Goal: Task Accomplishment & Management: Manage account settings

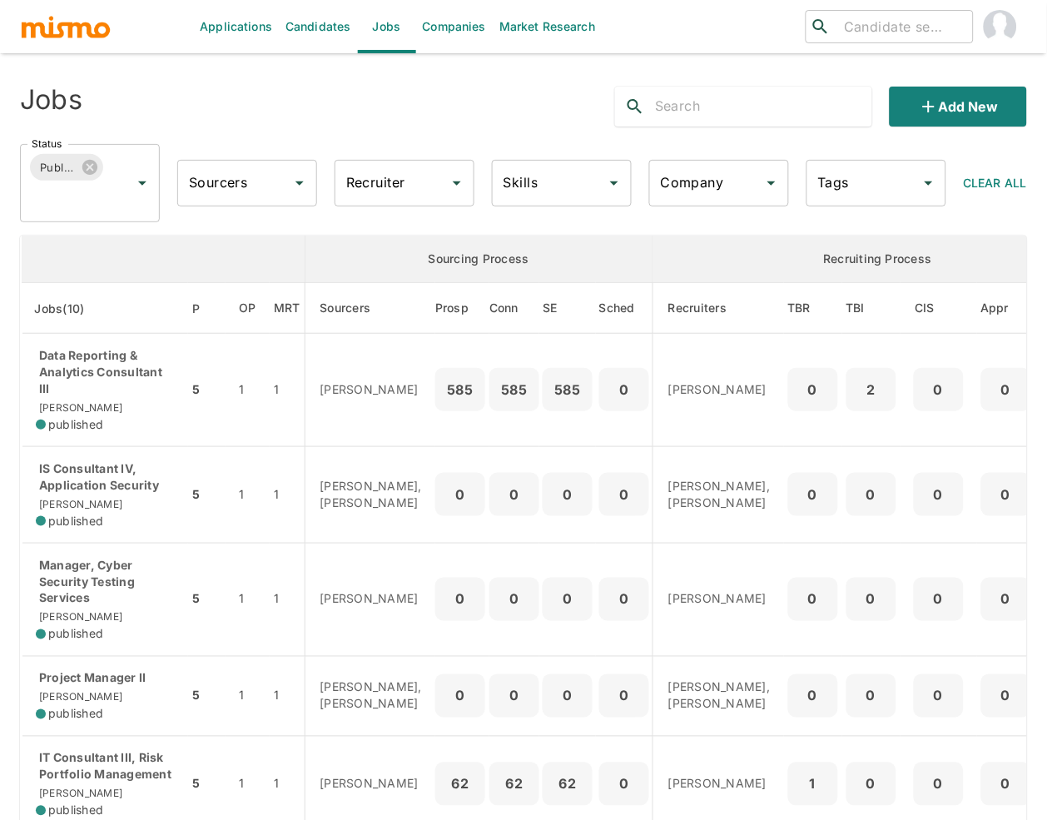
click at [708, 173] on input "Company" at bounding box center [707, 183] width 100 height 32
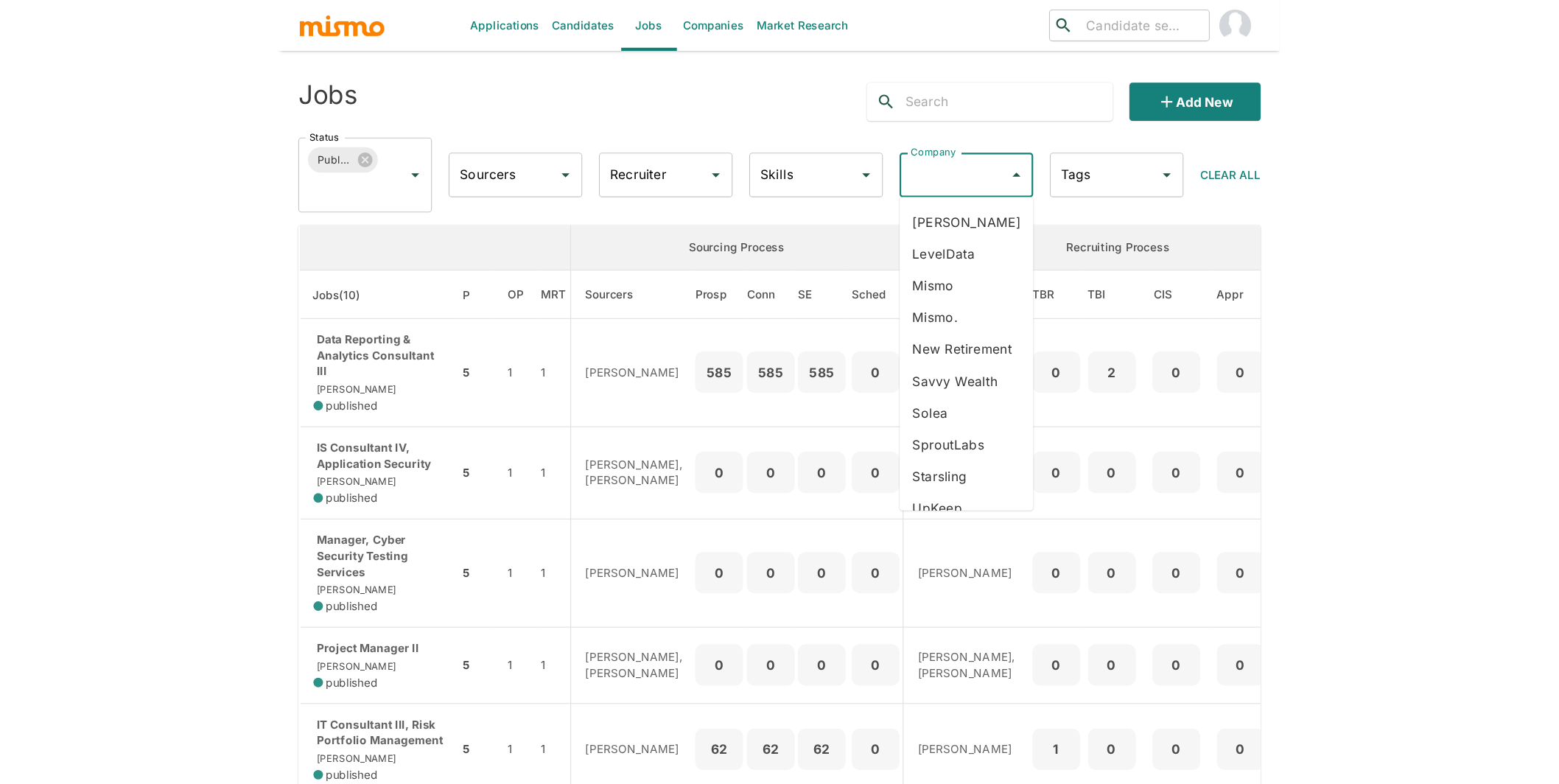
scroll to position [234, 0]
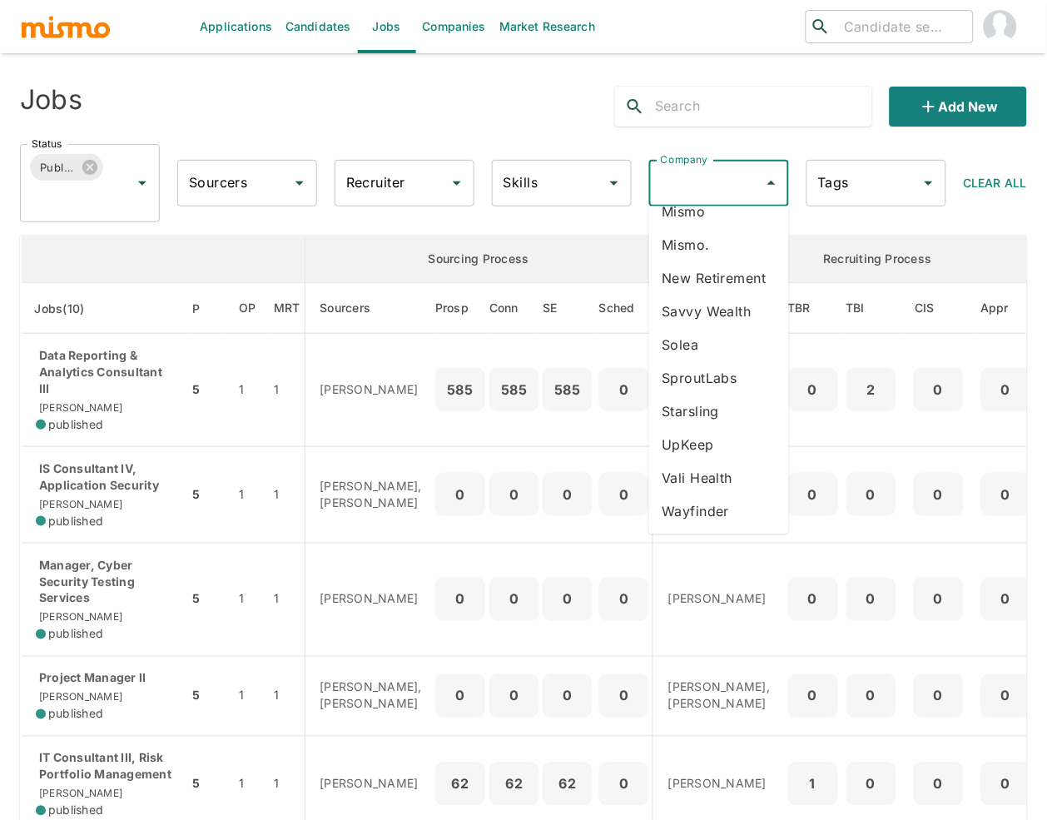
click at [709, 478] on li "Vali Health" at bounding box center [719, 477] width 140 height 33
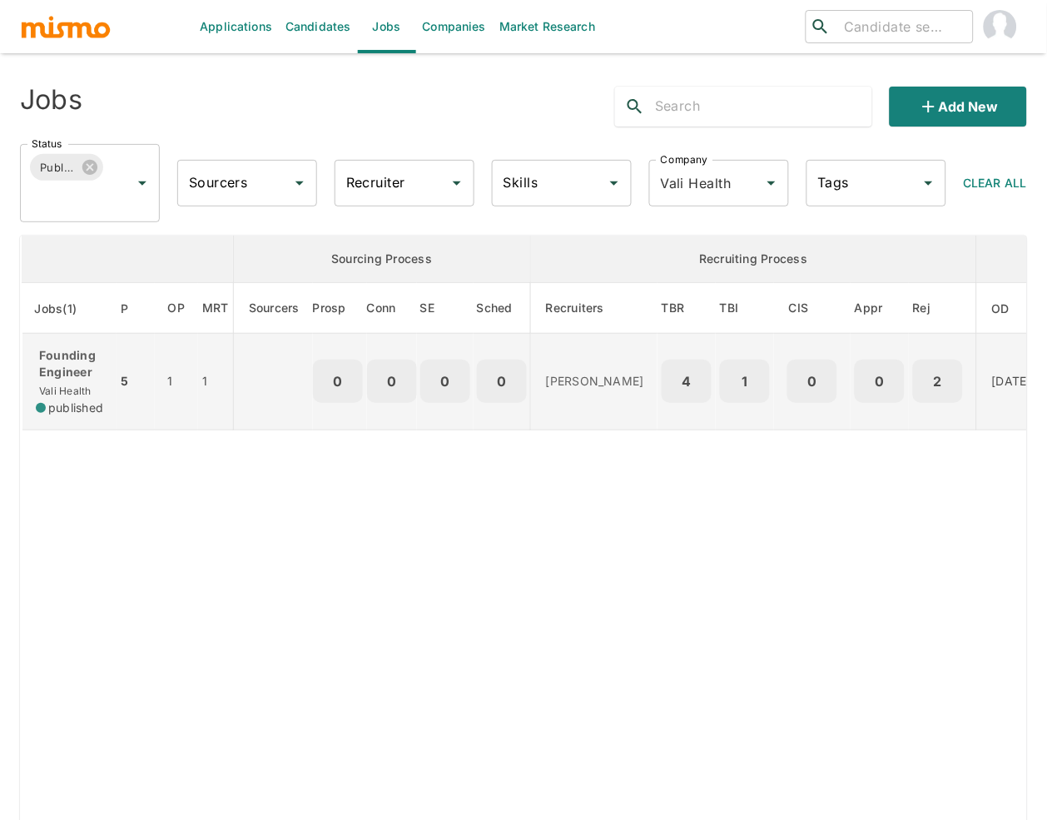
click at [63, 373] on p "Founding Engineer" at bounding box center [69, 363] width 67 height 33
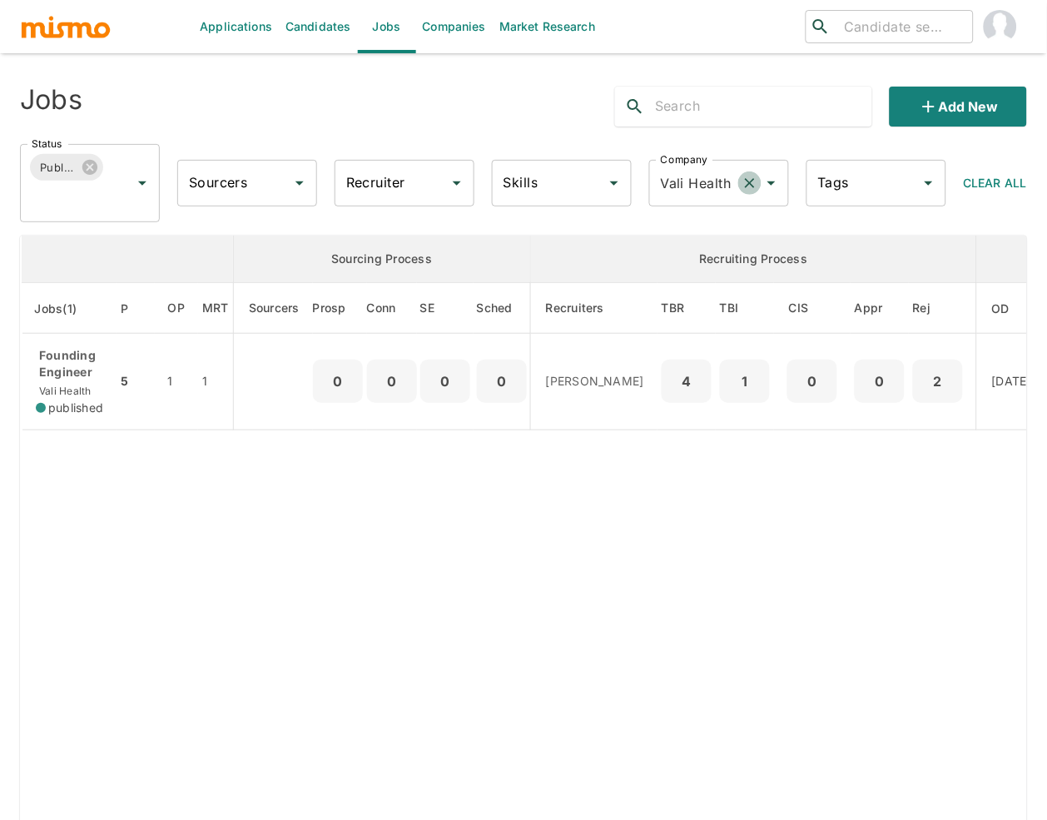
click at [751, 183] on icon "Clear" at bounding box center [750, 183] width 10 height 10
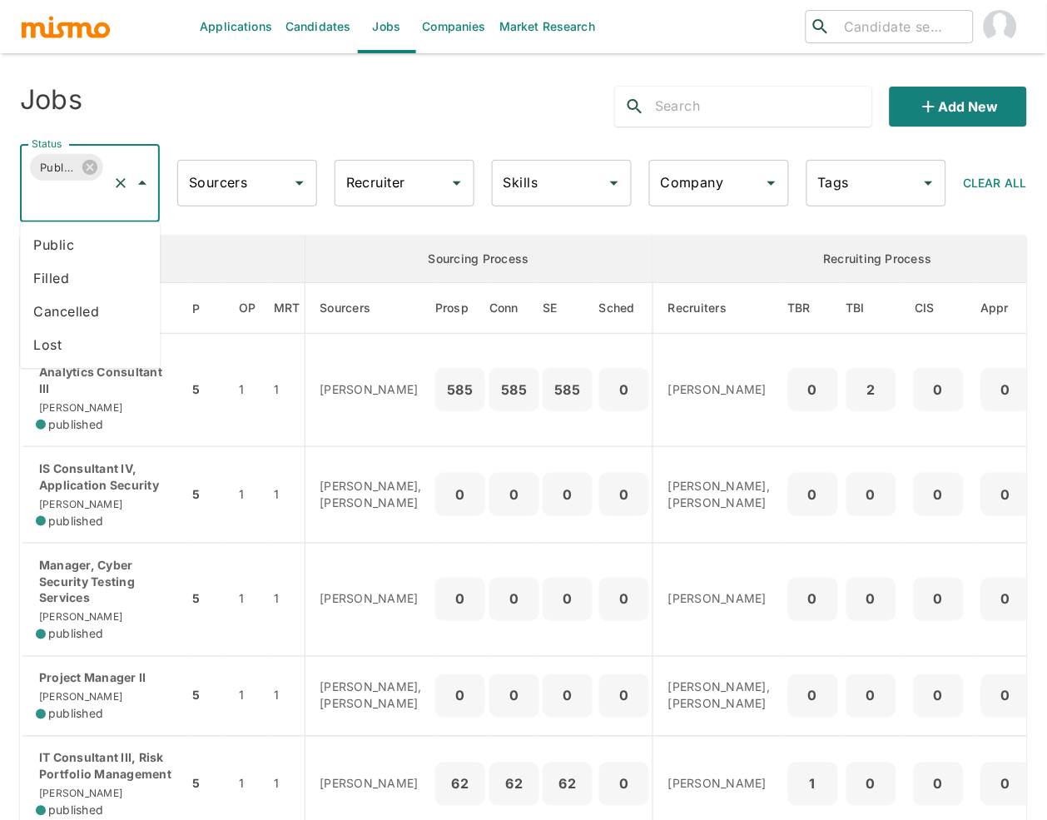
click at [69, 198] on input "Status" at bounding box center [66, 199] width 78 height 32
click at [84, 242] on li "Public" at bounding box center [90, 245] width 140 height 33
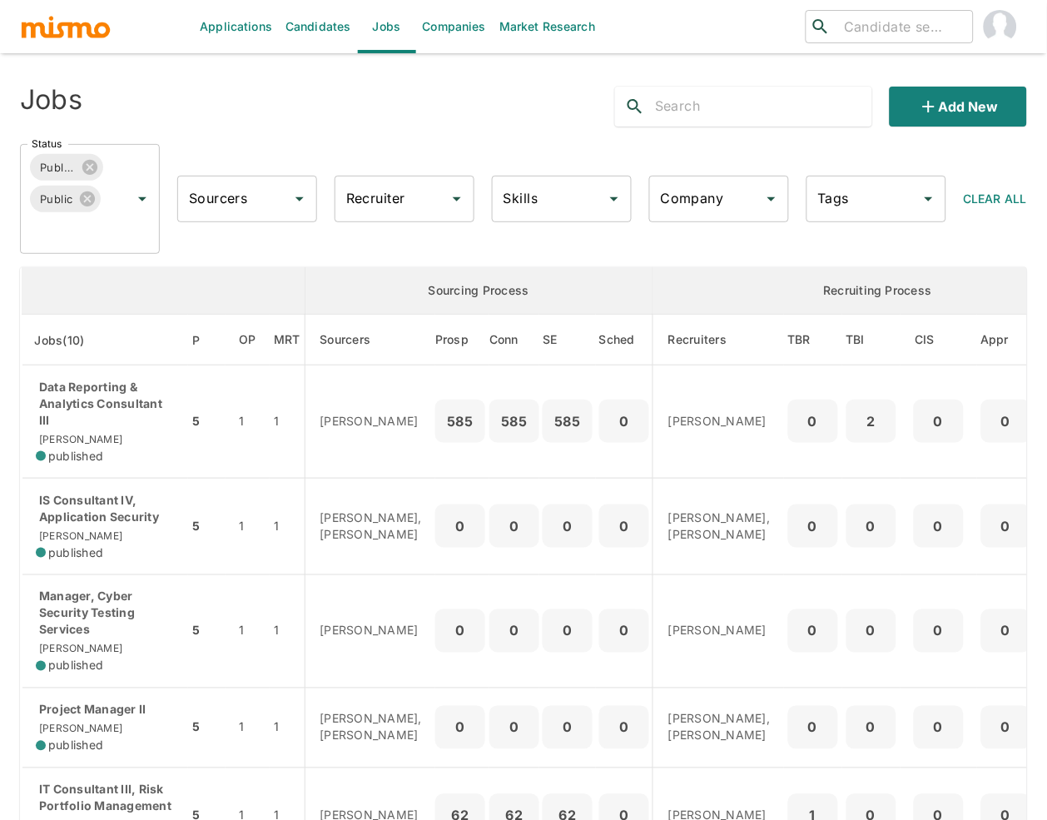
click at [391, 196] on input "Recruiter" at bounding box center [392, 199] width 100 height 32
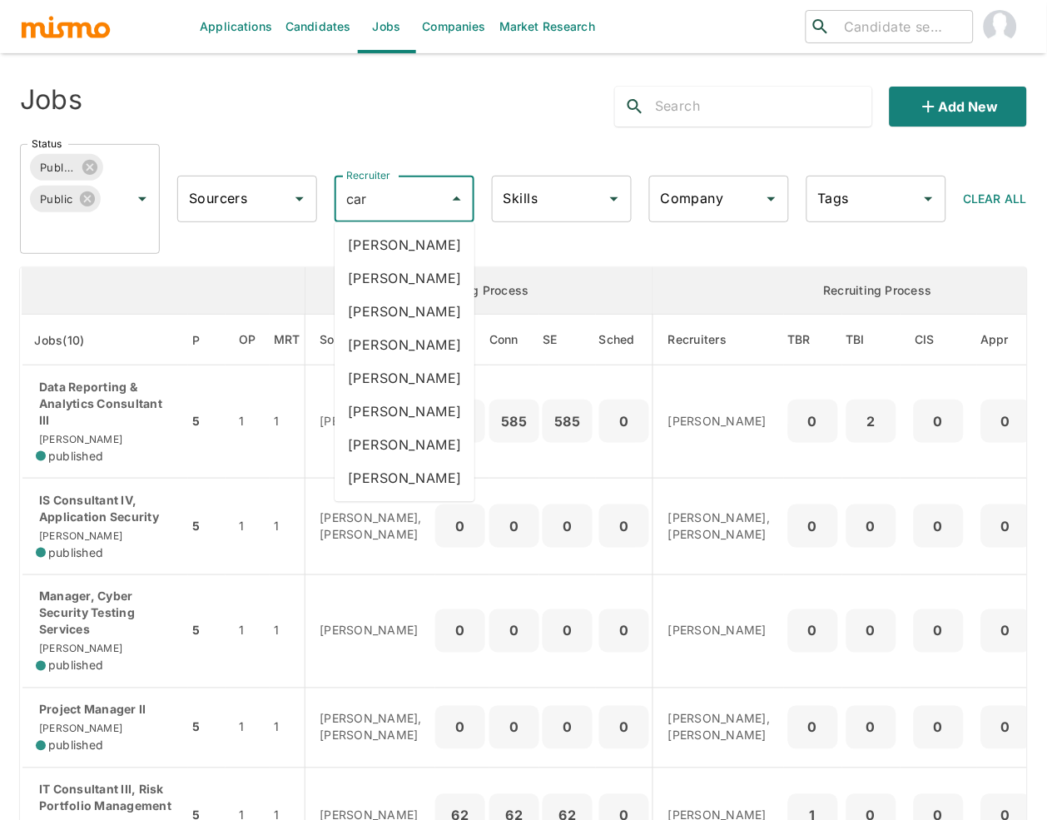
type input "carm"
click at [432, 274] on li "Carmen Vilachá" at bounding box center [405, 278] width 140 height 33
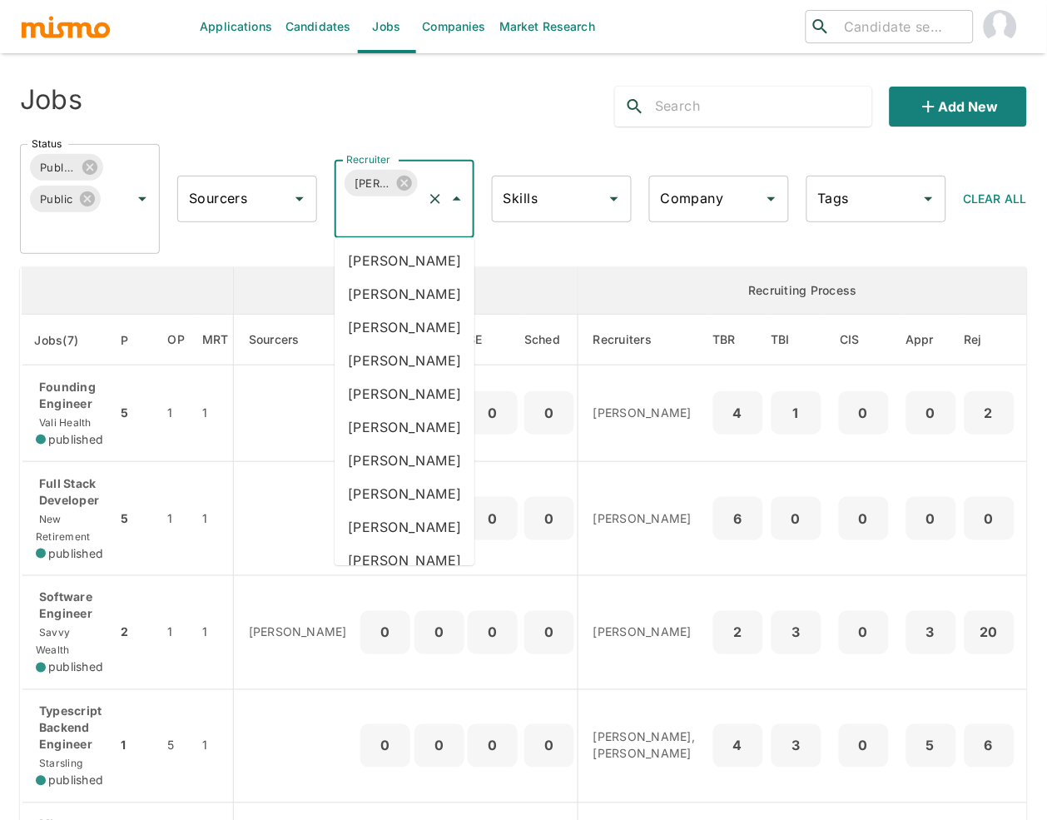
click at [371, 201] on input "Recruiter" at bounding box center [381, 215] width 78 height 32
type input "luj"
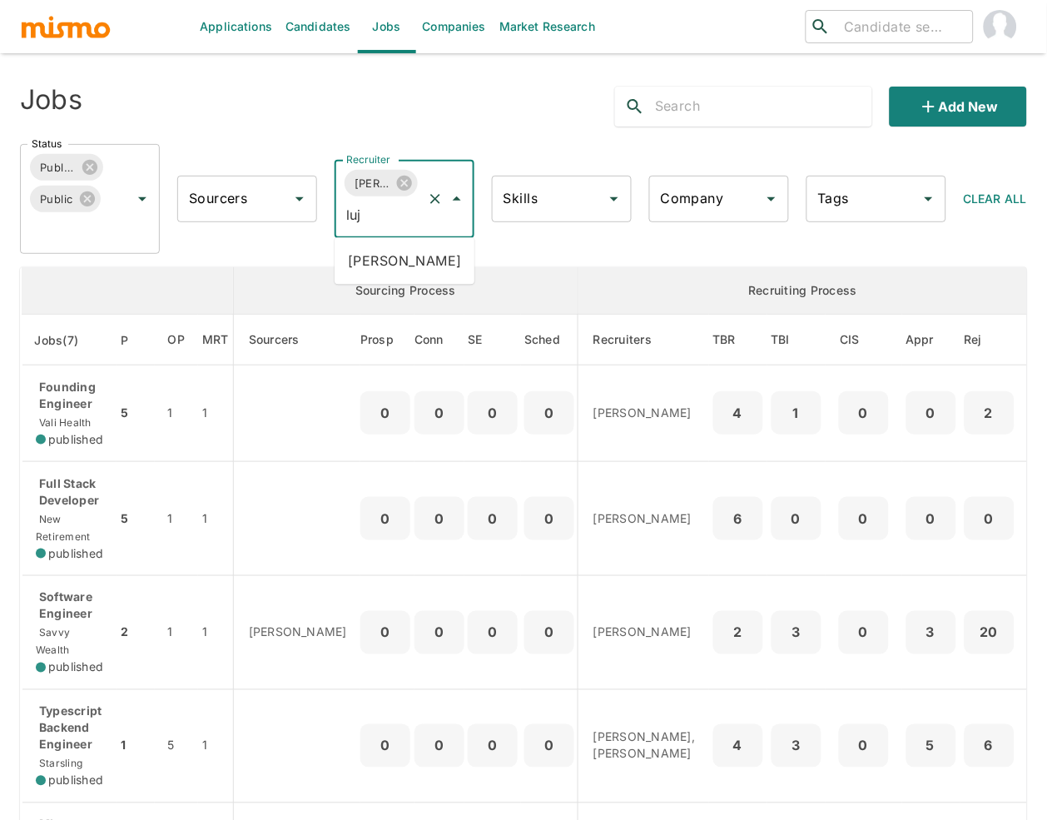
click at [388, 278] on li "Maria Lujan Ciommo" at bounding box center [405, 261] width 140 height 33
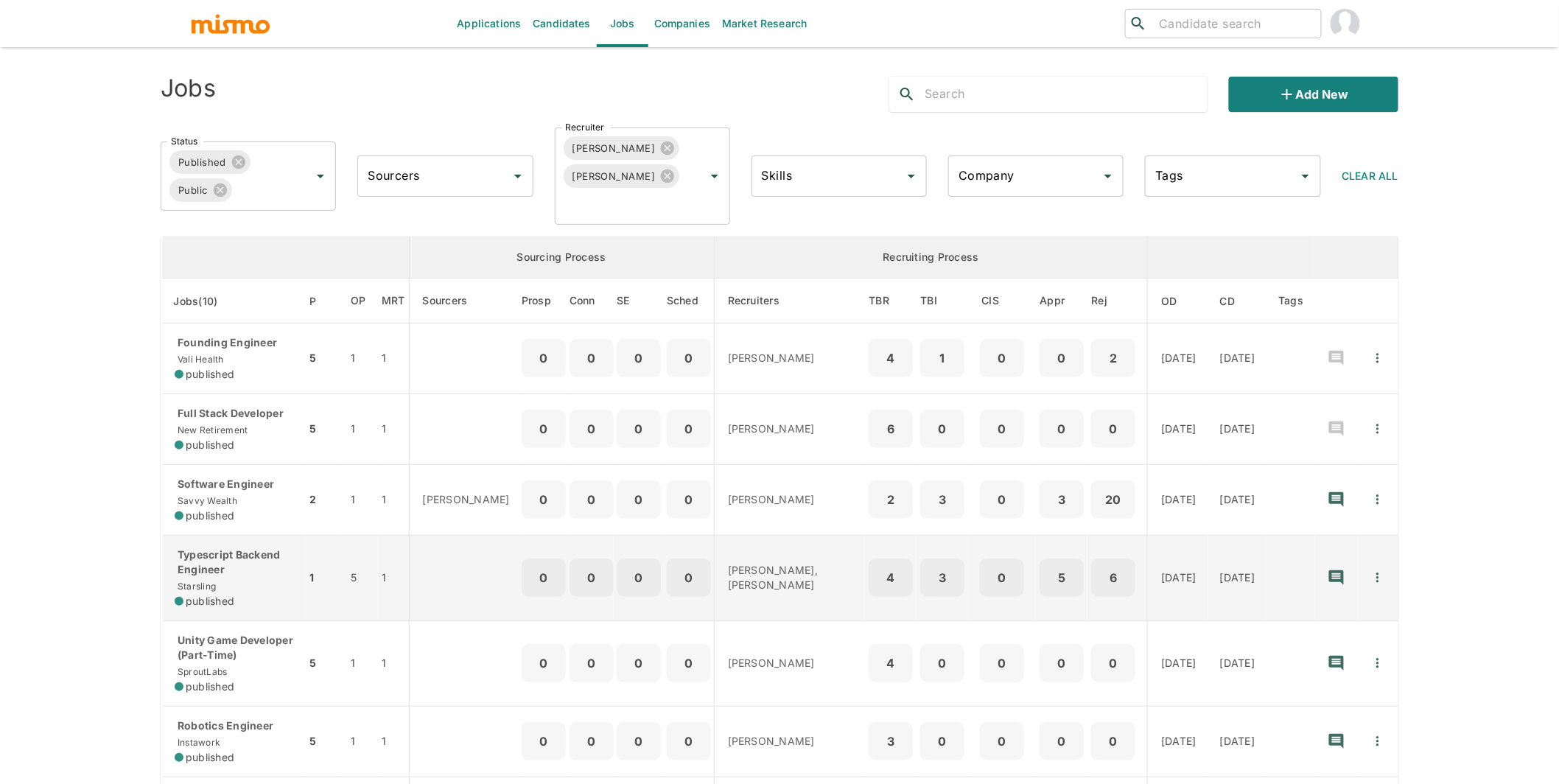
scroll to position [3, 0]
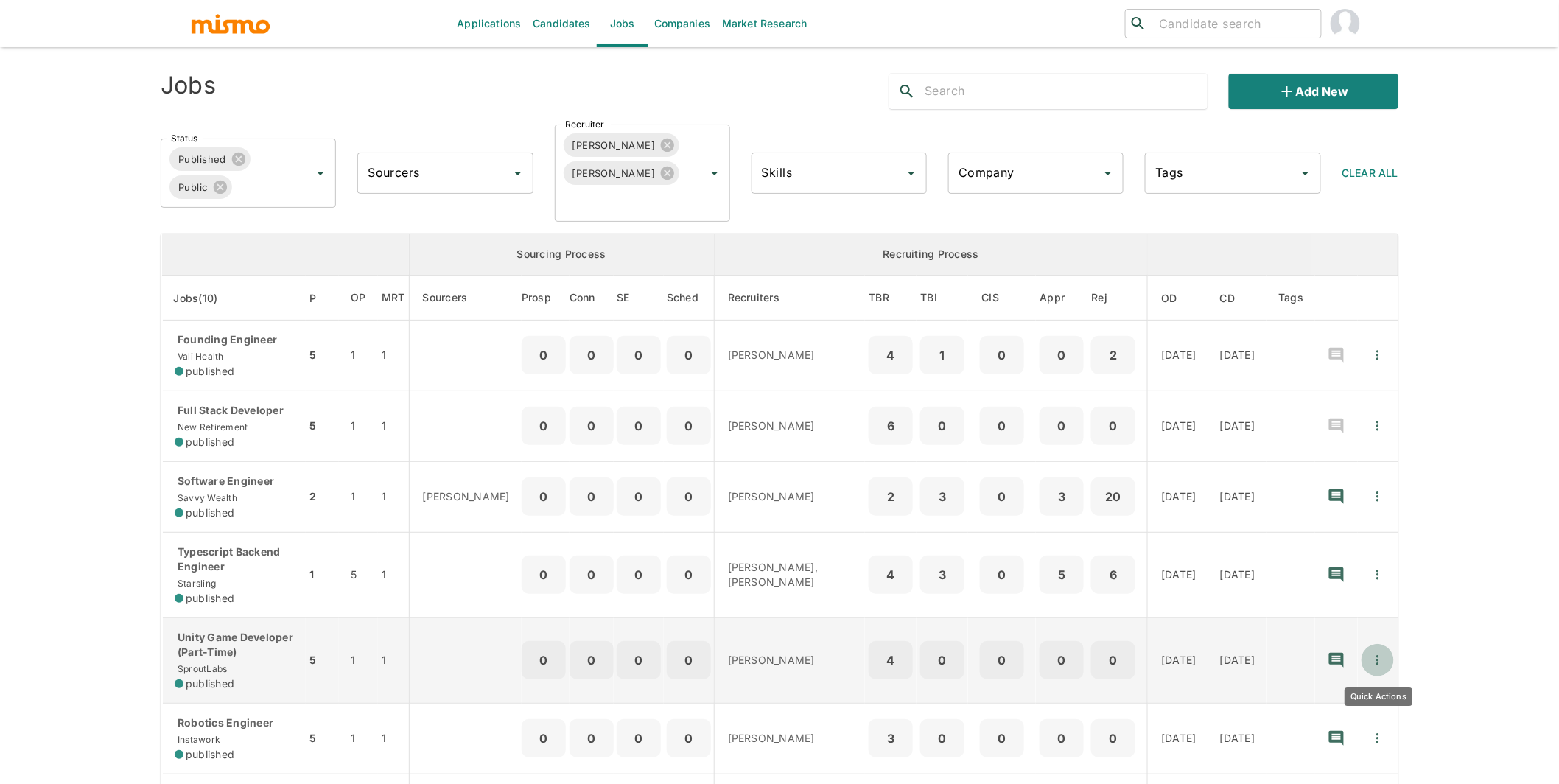
click at [938, 663] on button "Quick Actions" at bounding box center [1378, 659] width 33 height 33
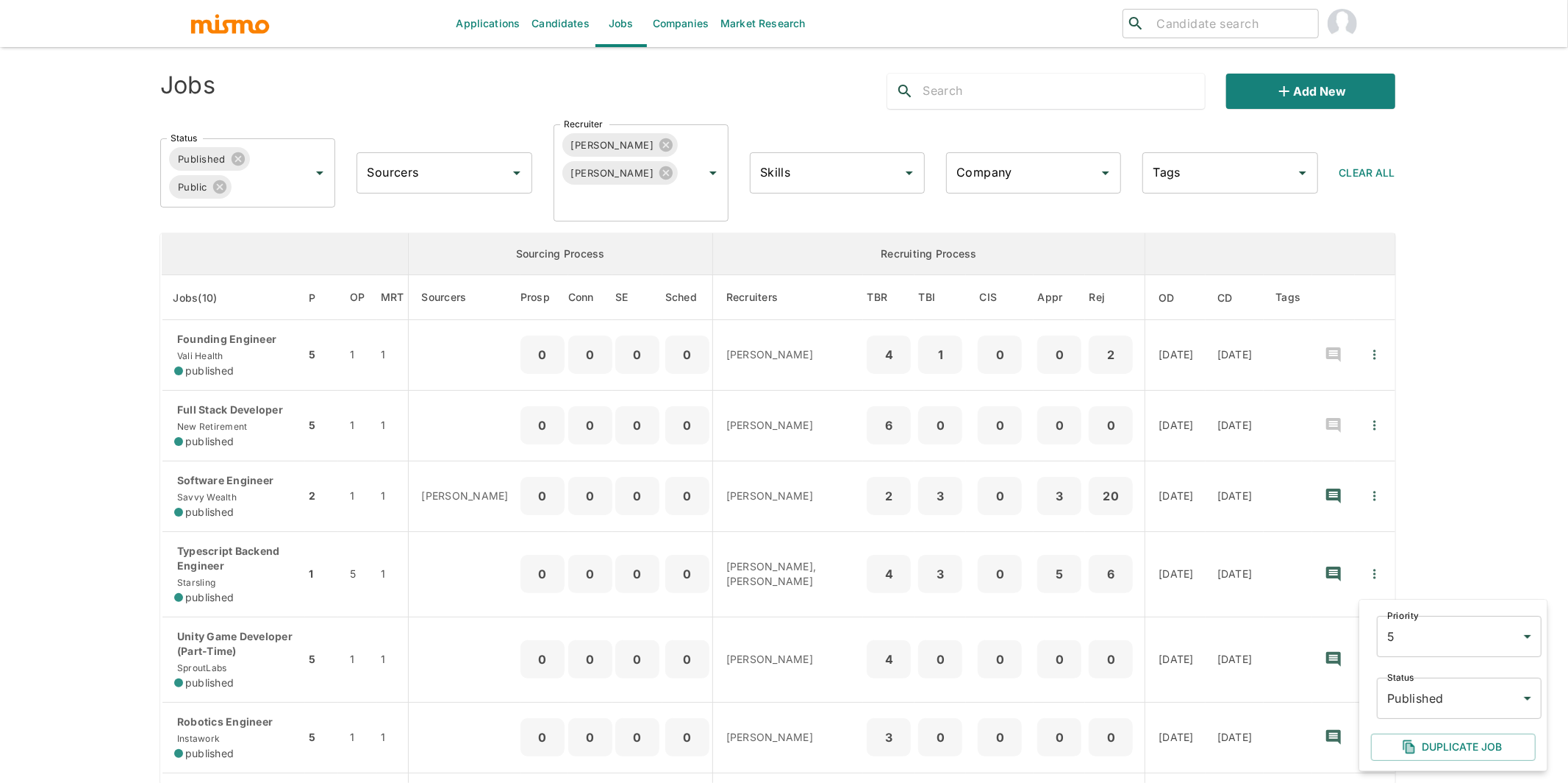
click at [936, 692] on body "Applications Candidates Jobs Companies Market Research ​ ​ Jobs Add new Status …" at bounding box center [784, 406] width 1568 height 817
click at [936, 716] on li "Cancelled" at bounding box center [1459, 720] width 164 height 29
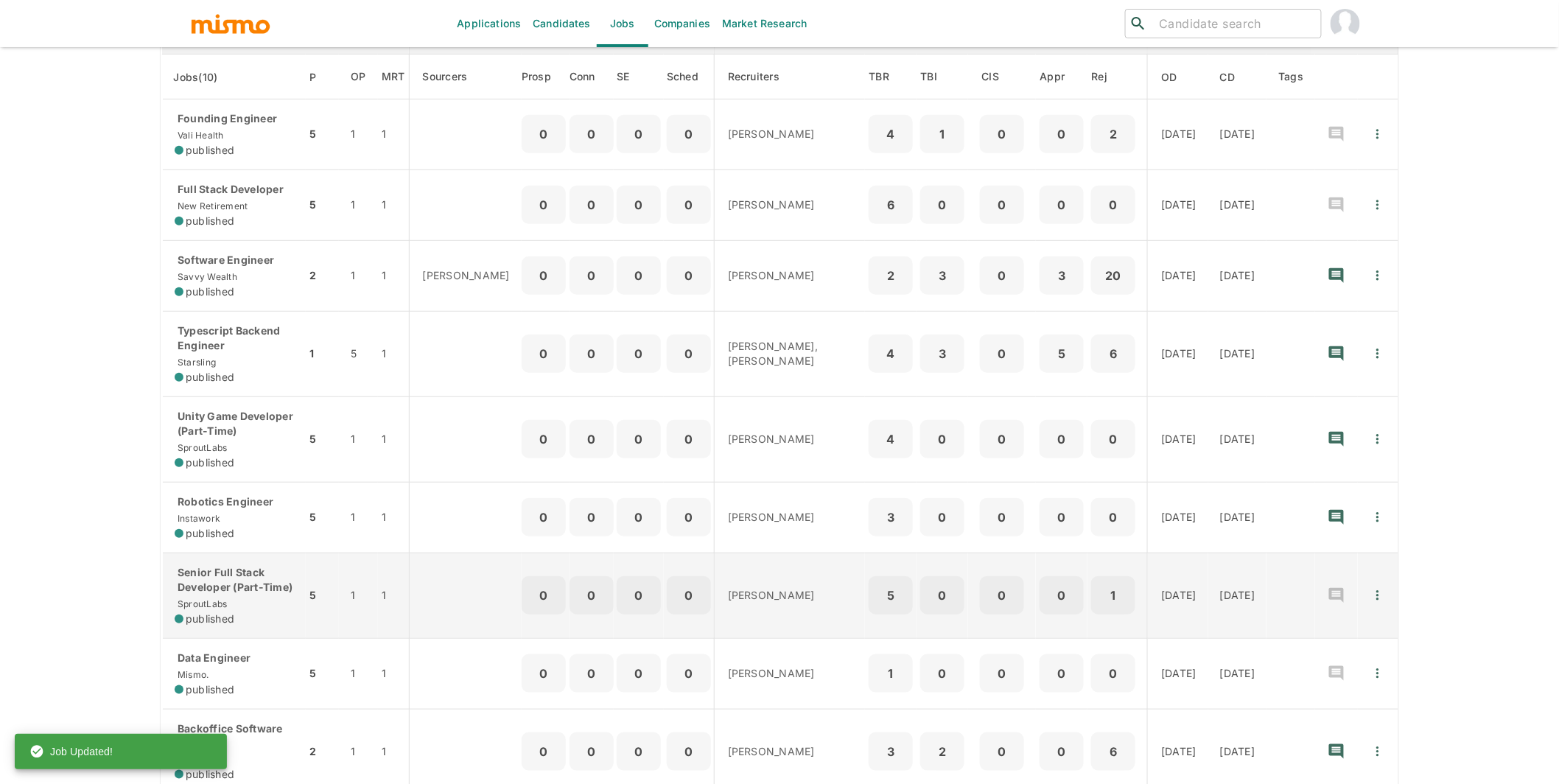
scroll to position [241, 0]
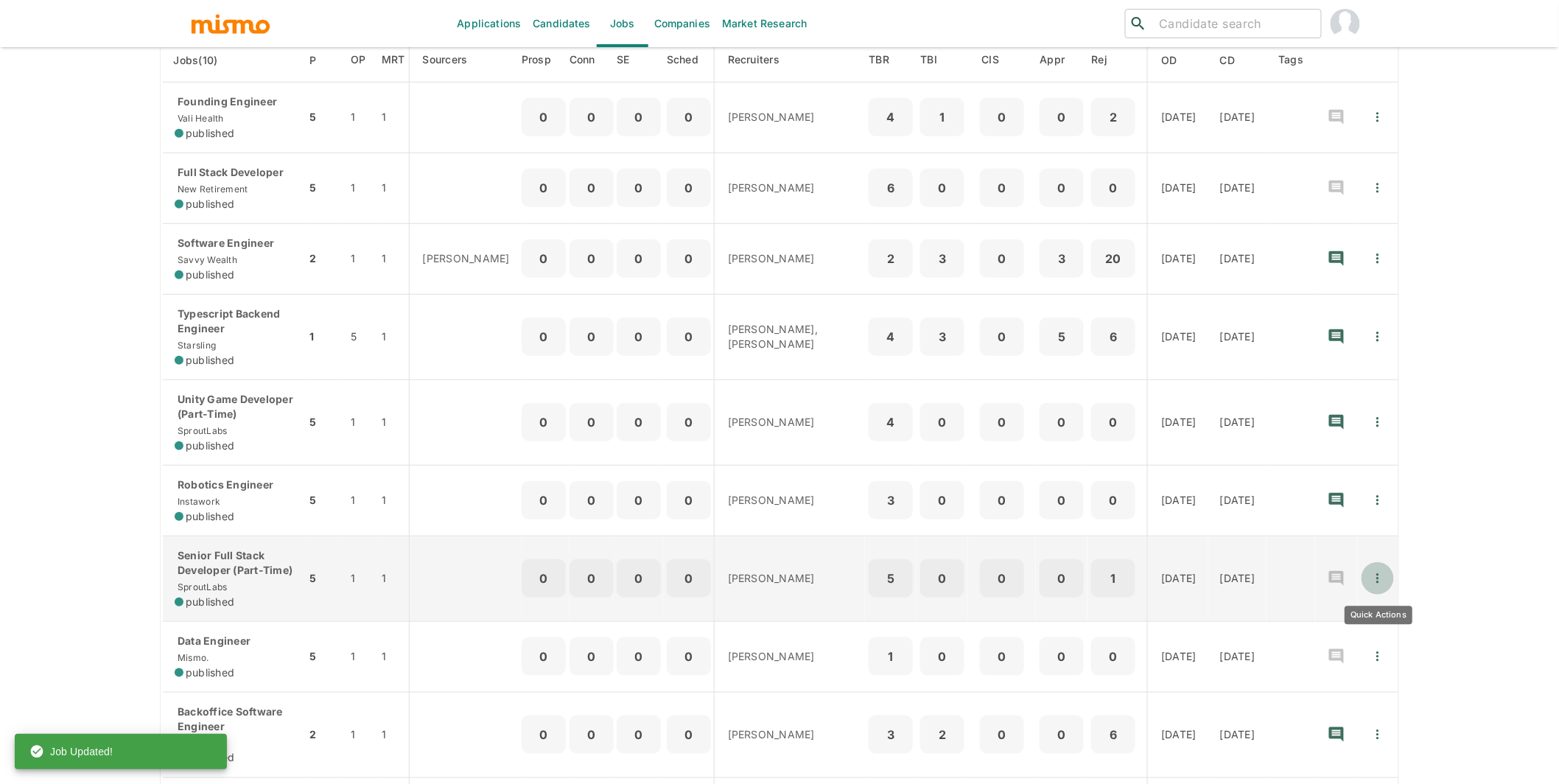
click at [938, 578] on icon "Quick Actions" at bounding box center [1378, 578] width 15 height 15
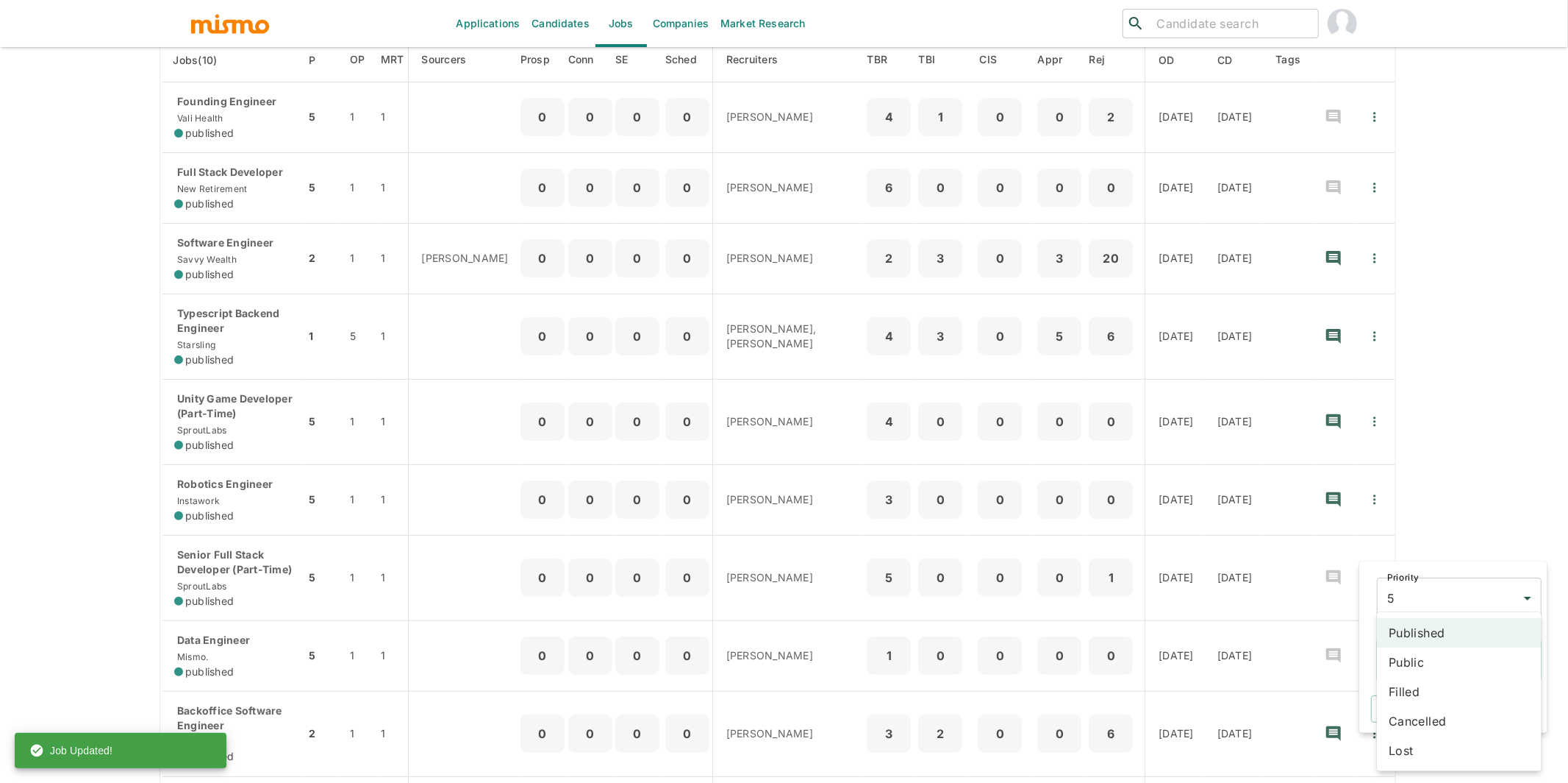
click at [936, 577] on body "Applications Candidates Jobs Companies Market Research ​ ​ Jobs Add new Status …" at bounding box center [784, 168] width 1568 height 817
click at [936, 724] on li "Cancelled" at bounding box center [1459, 720] width 164 height 29
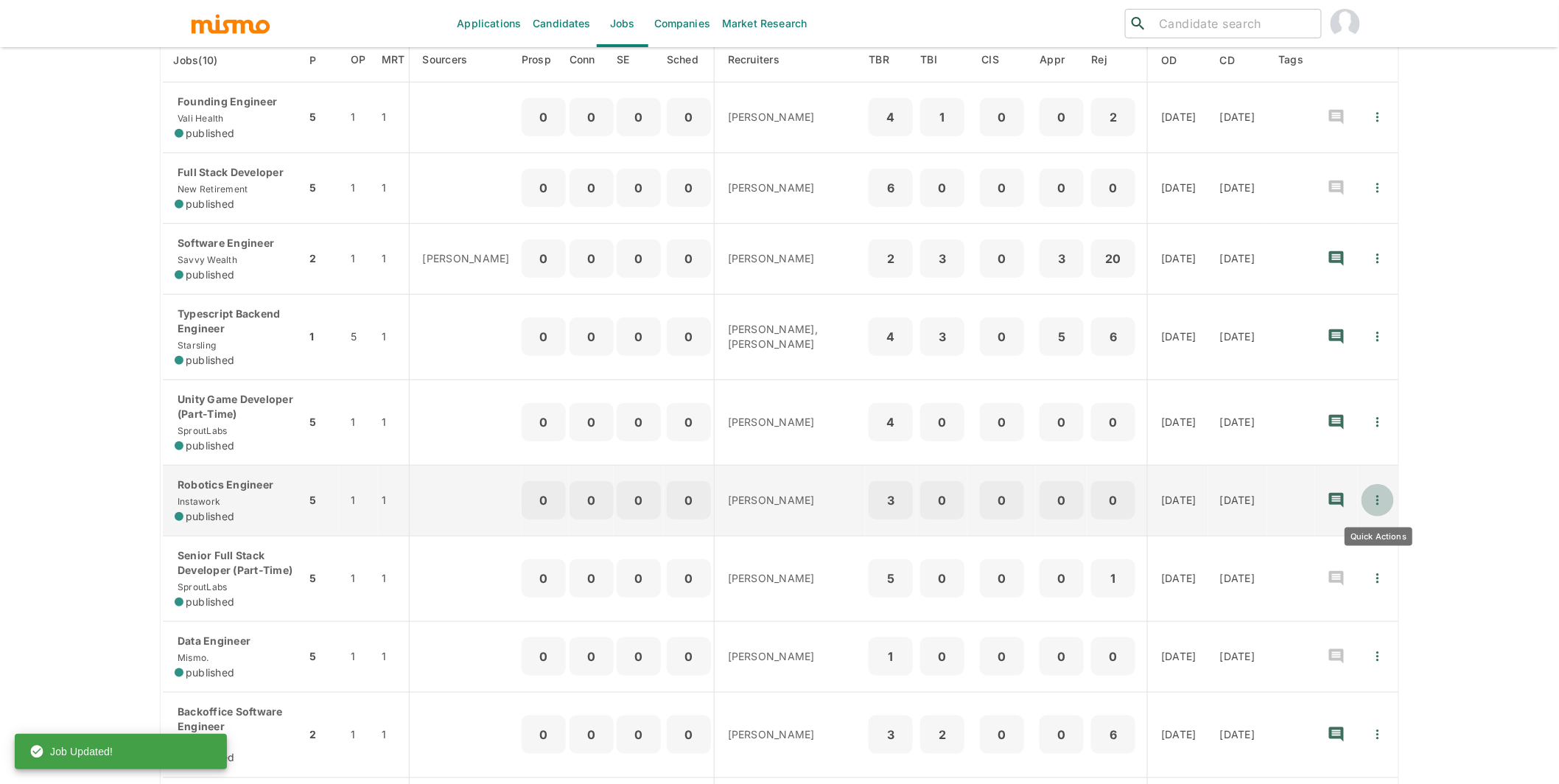
click at [938, 504] on button "Quick Actions" at bounding box center [1378, 500] width 33 height 33
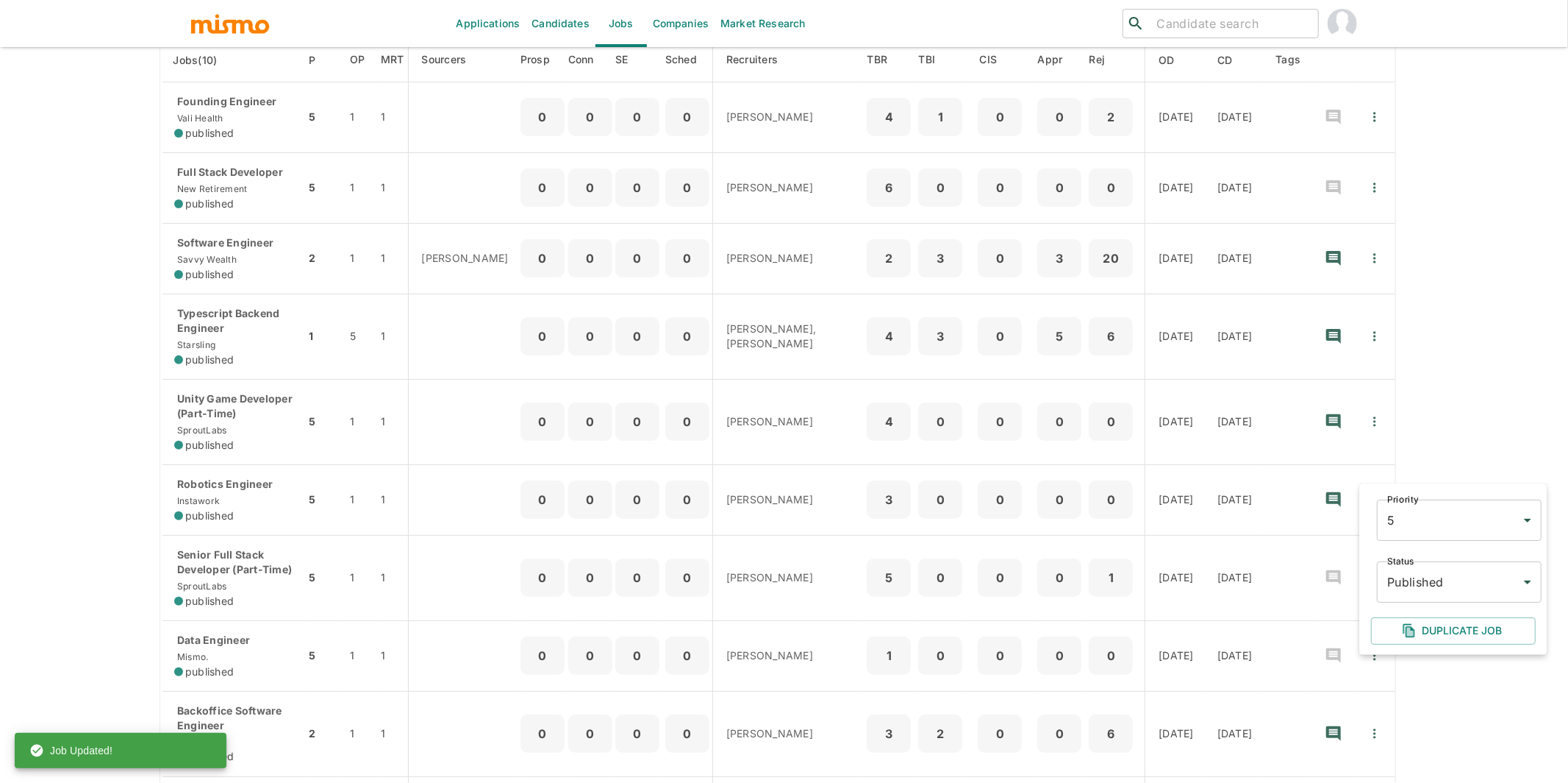
click at [936, 577] on body "Applications Candidates Jobs Companies Market Research ​ ​ Jobs Add new Status …" at bounding box center [784, 168] width 1568 height 817
click at [936, 717] on li "Cancelled" at bounding box center [1459, 711] width 164 height 29
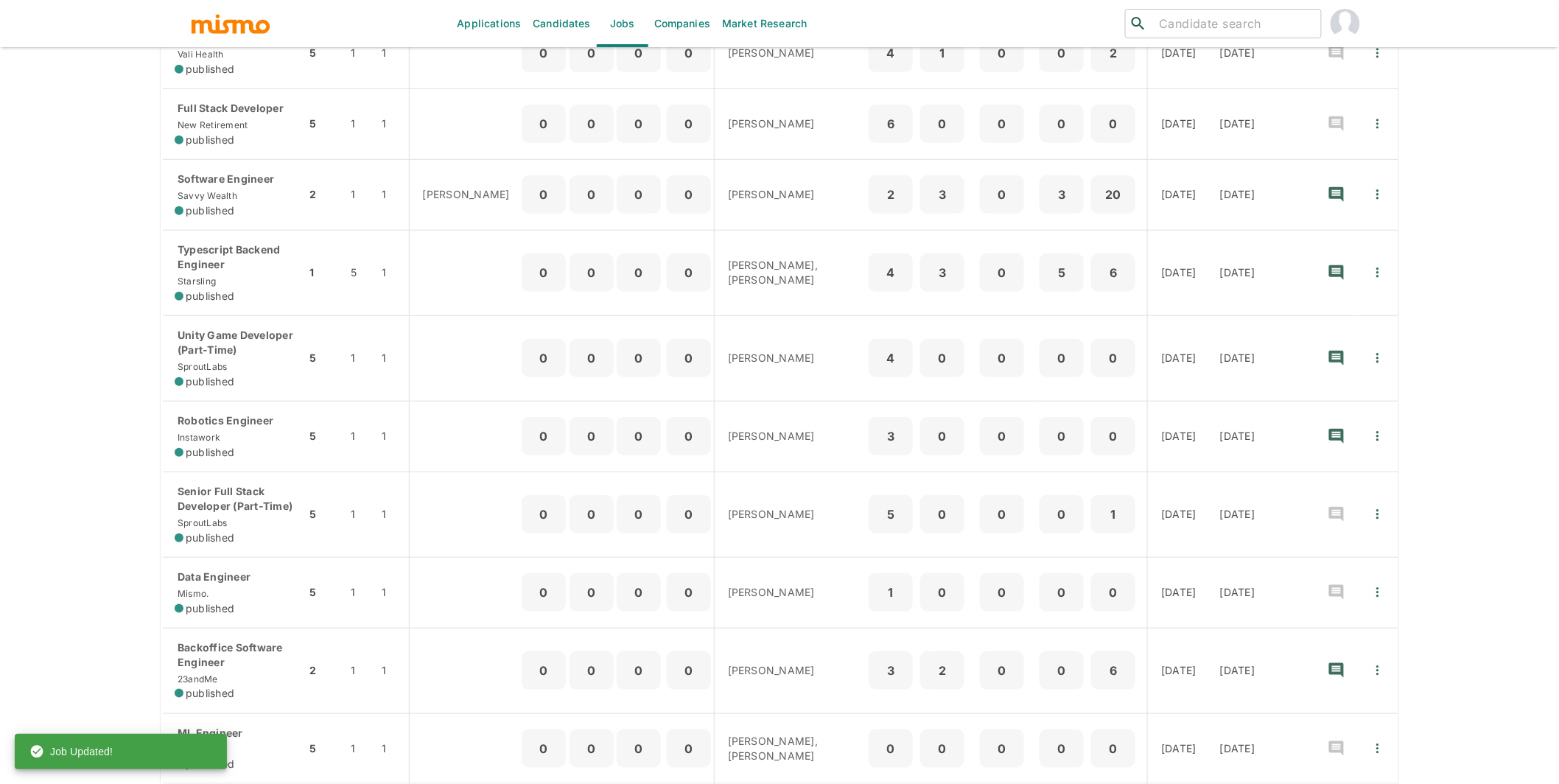
scroll to position [356, 0]
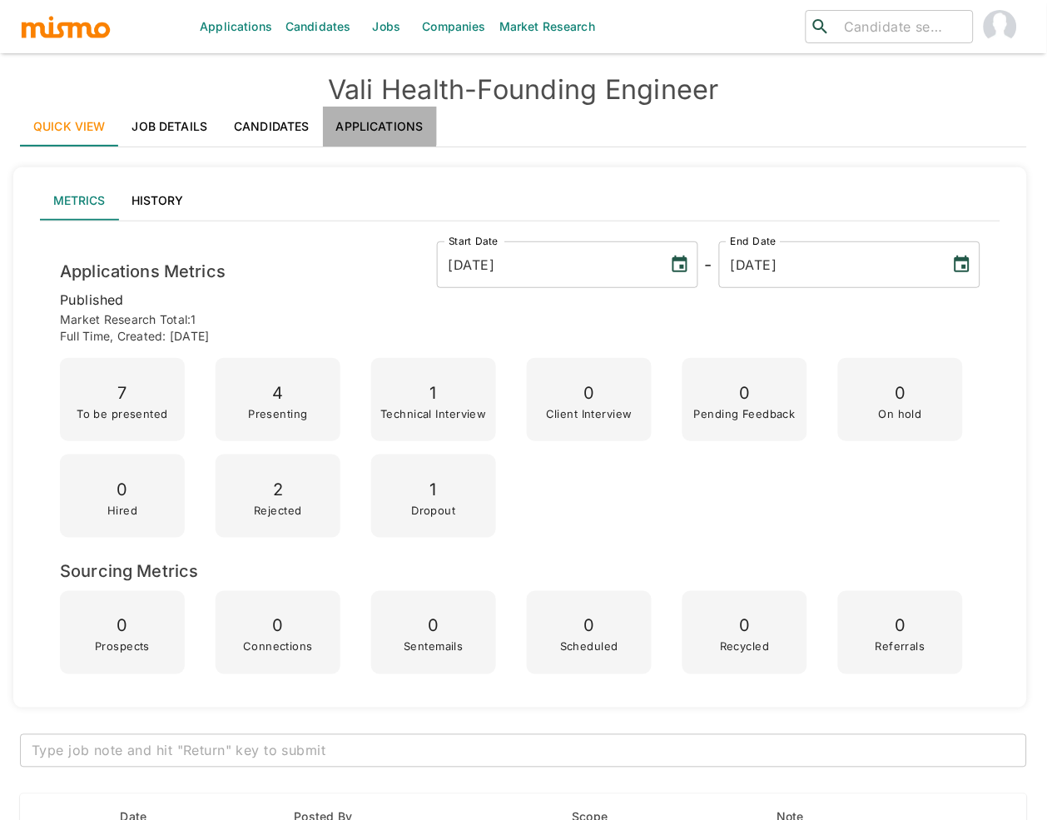
click at [372, 122] on link "Applications" at bounding box center [380, 127] width 114 height 40
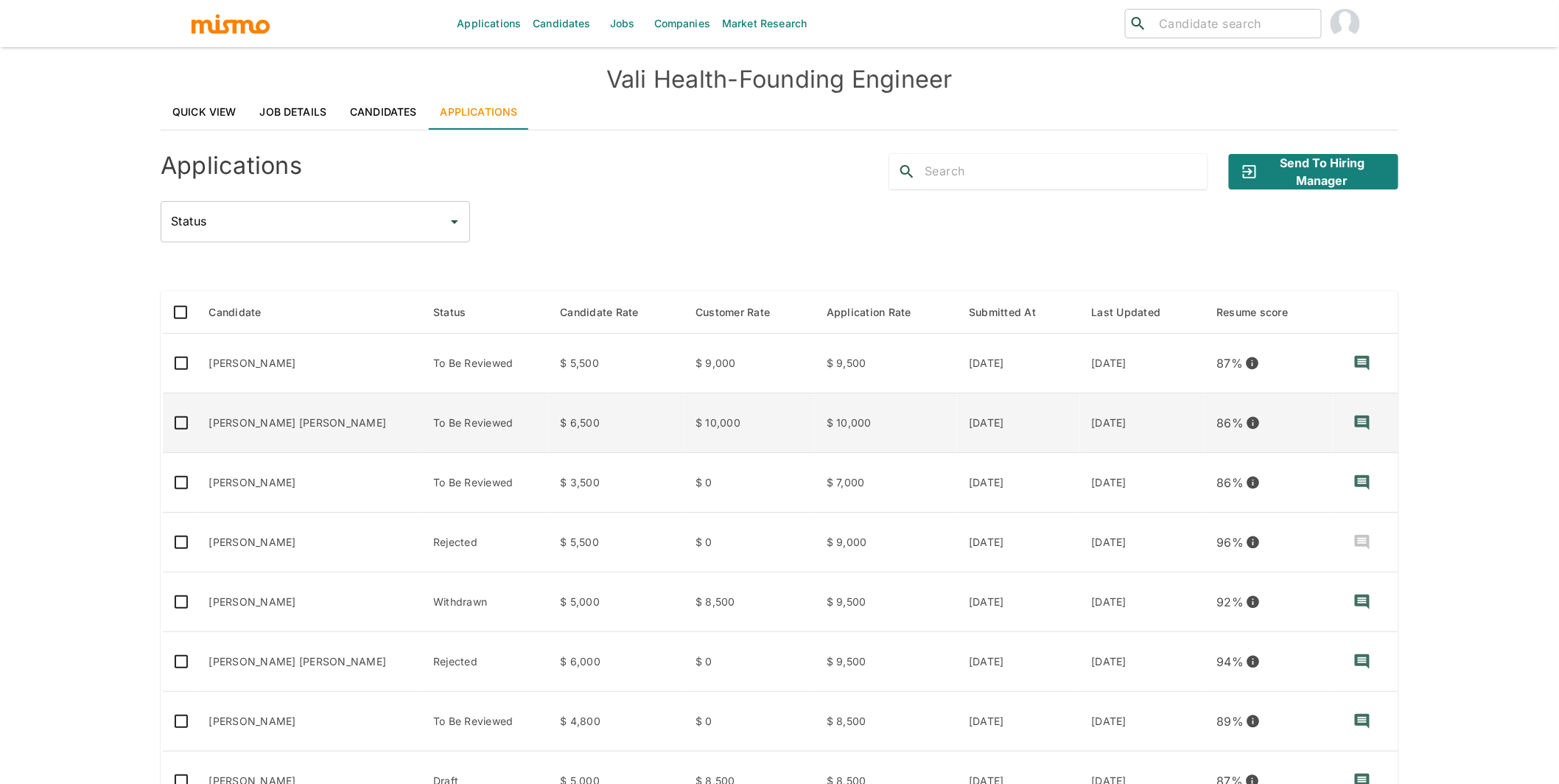
click at [293, 431] on td "[PERSON_NAME] [PERSON_NAME]" at bounding box center [310, 422] width 225 height 59
click at [303, 412] on td "[PERSON_NAME] [PERSON_NAME]" at bounding box center [310, 422] width 225 height 59
click at [421, 413] on td "To Be Reviewed" at bounding box center [484, 422] width 127 height 59
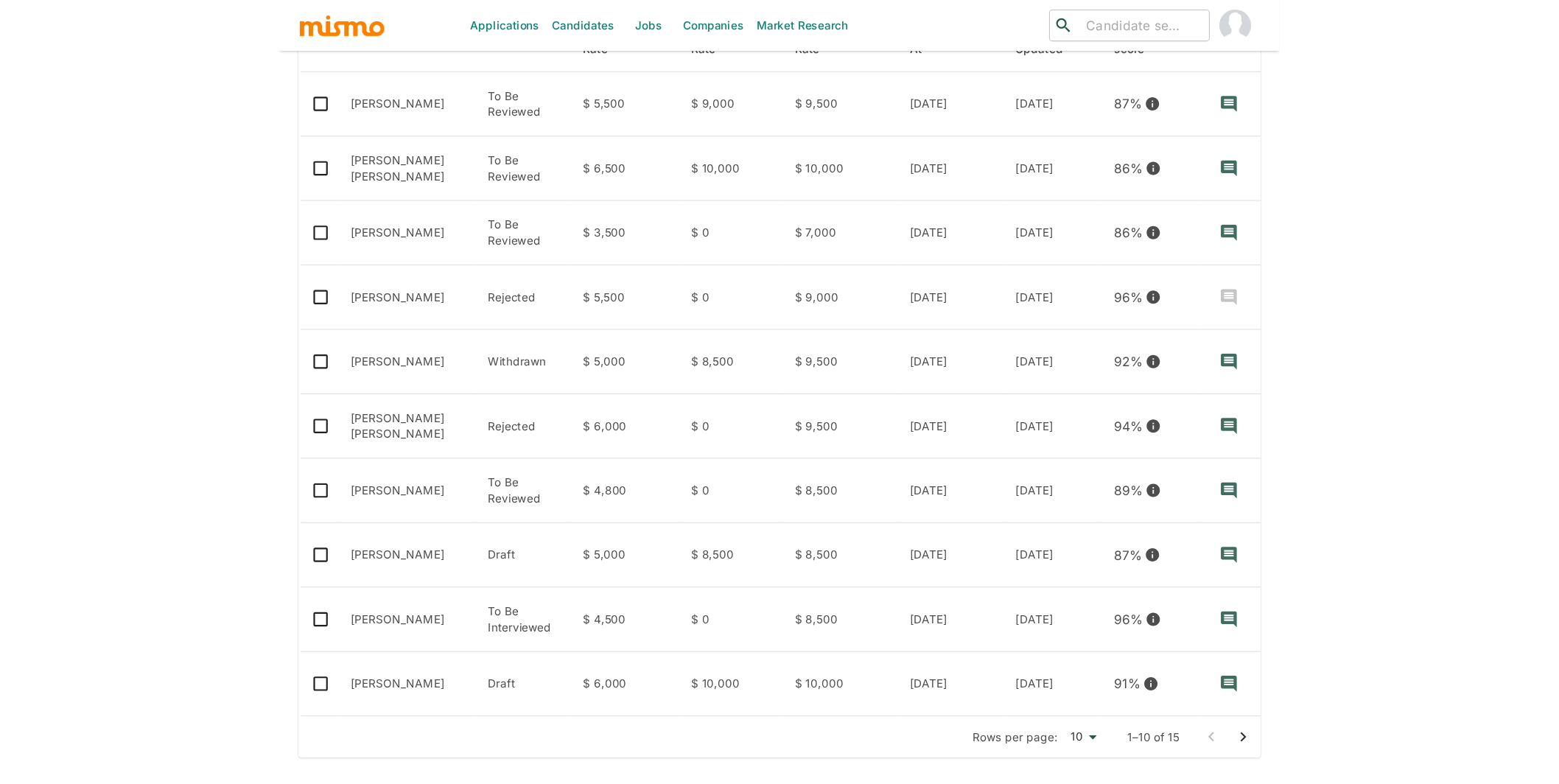
scroll to position [209, 0]
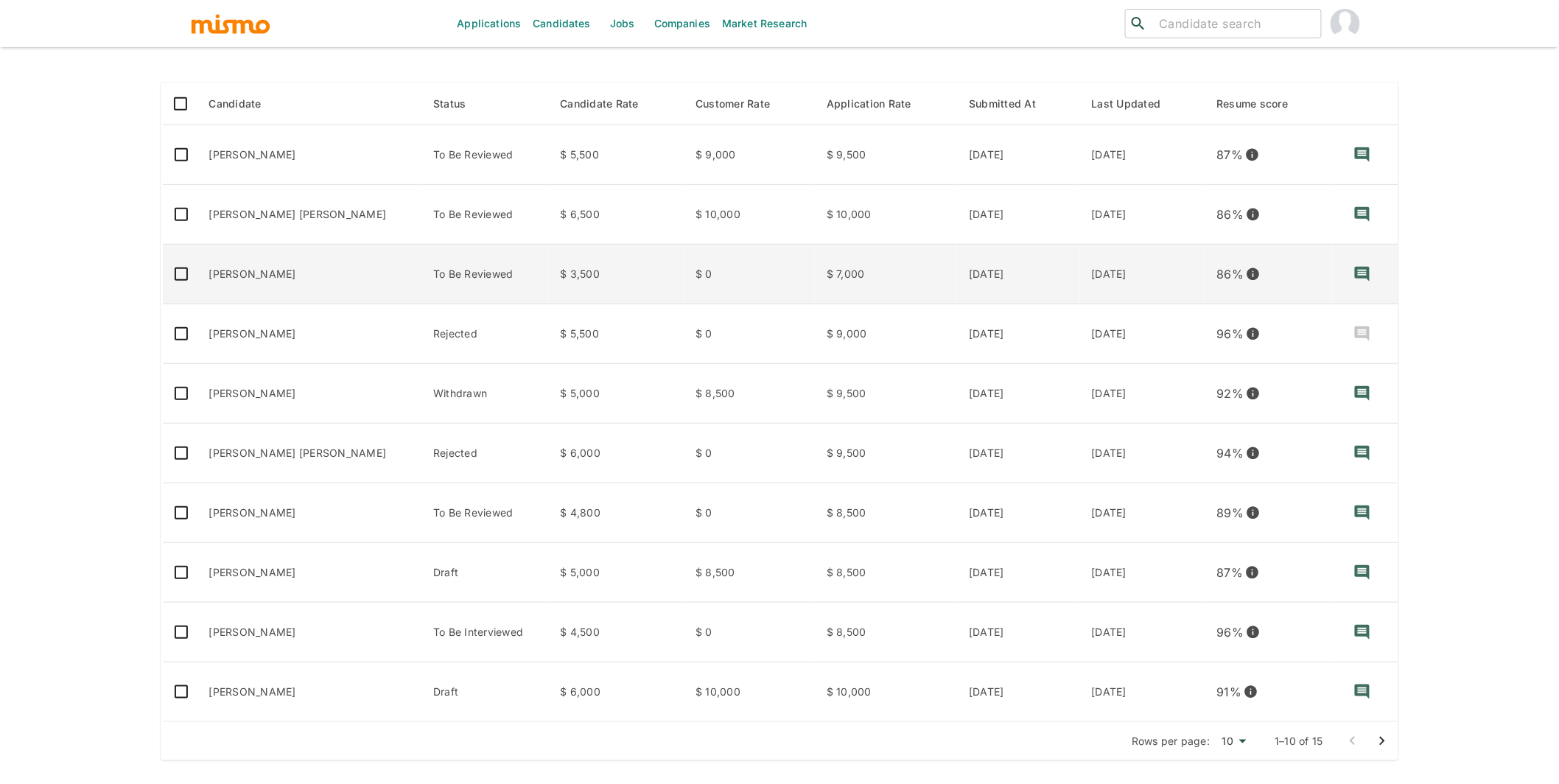
click at [309, 274] on td "[PERSON_NAME]" at bounding box center [310, 273] width 225 height 59
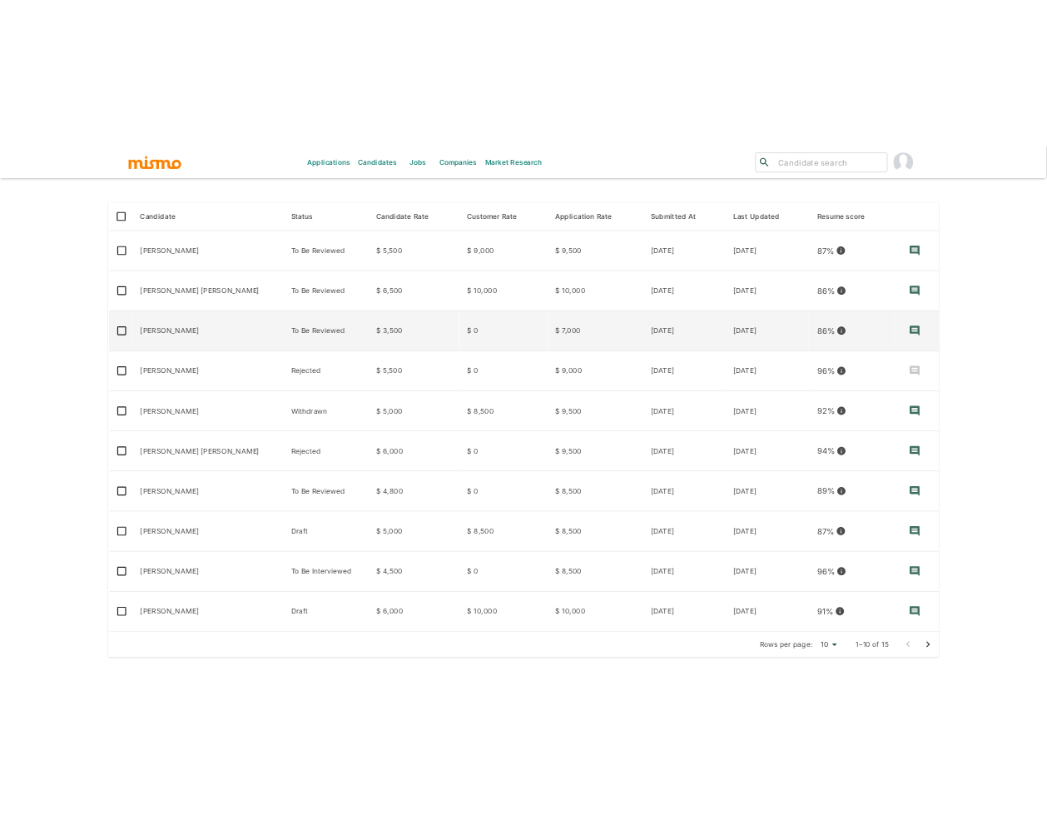
scroll to position [230, 0]
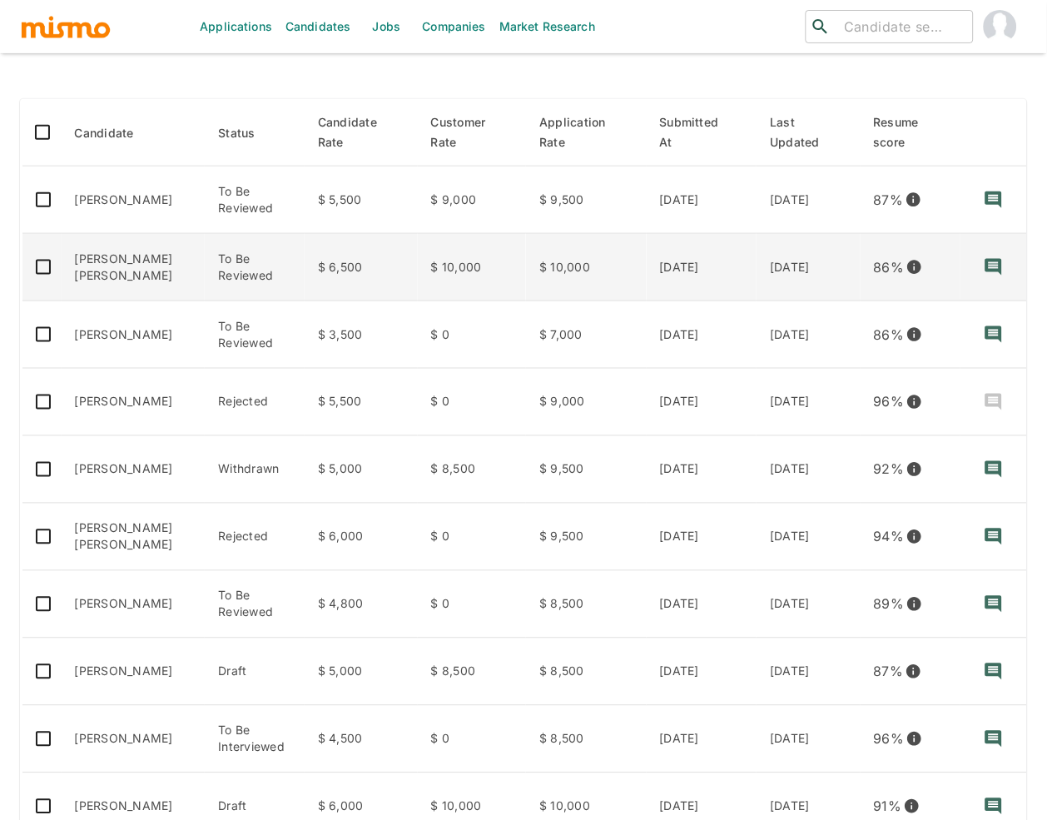
click at [270, 271] on td "To Be Reviewed" at bounding box center [255, 267] width 100 height 67
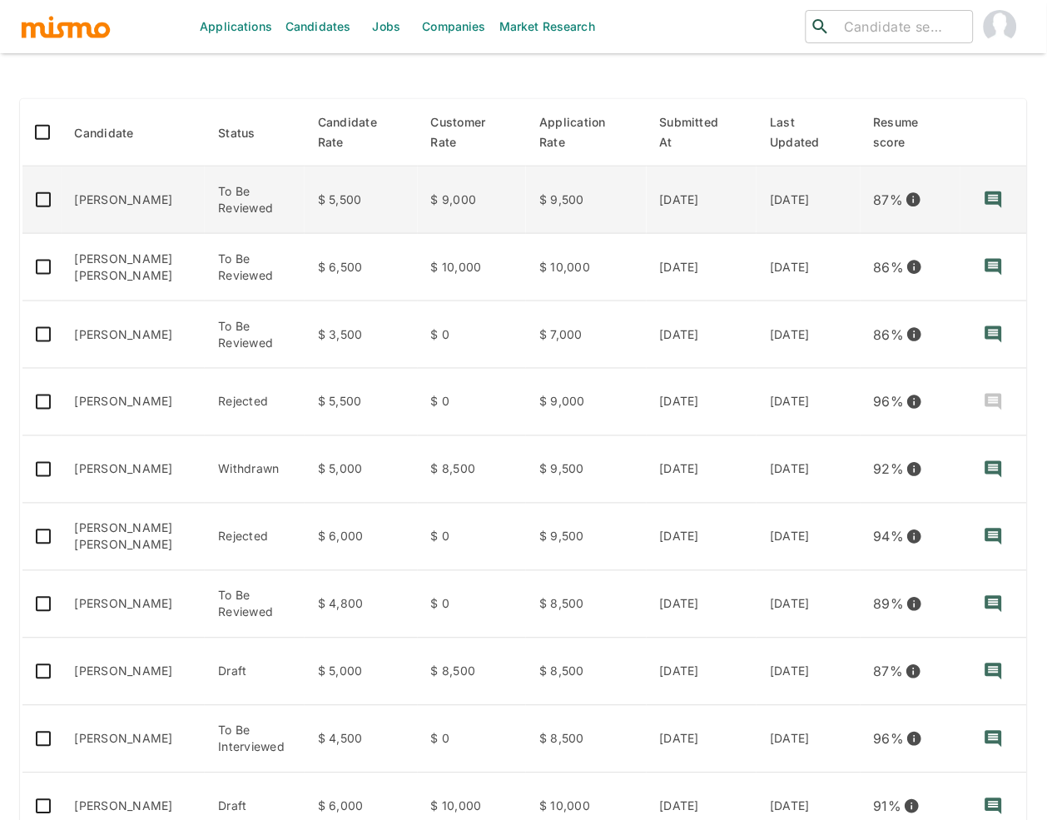
click at [325, 212] on td "$ 5,500" at bounding box center [361, 199] width 113 height 67
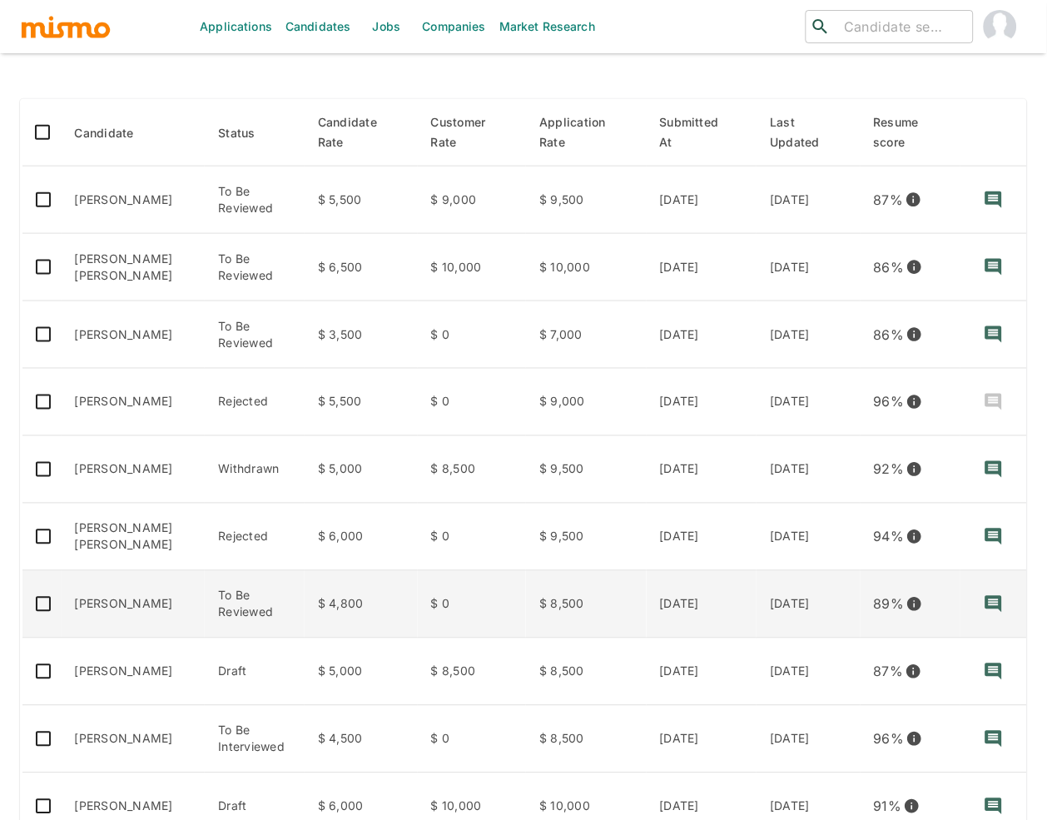
click at [254, 610] on td "To Be Reviewed" at bounding box center [255, 604] width 100 height 67
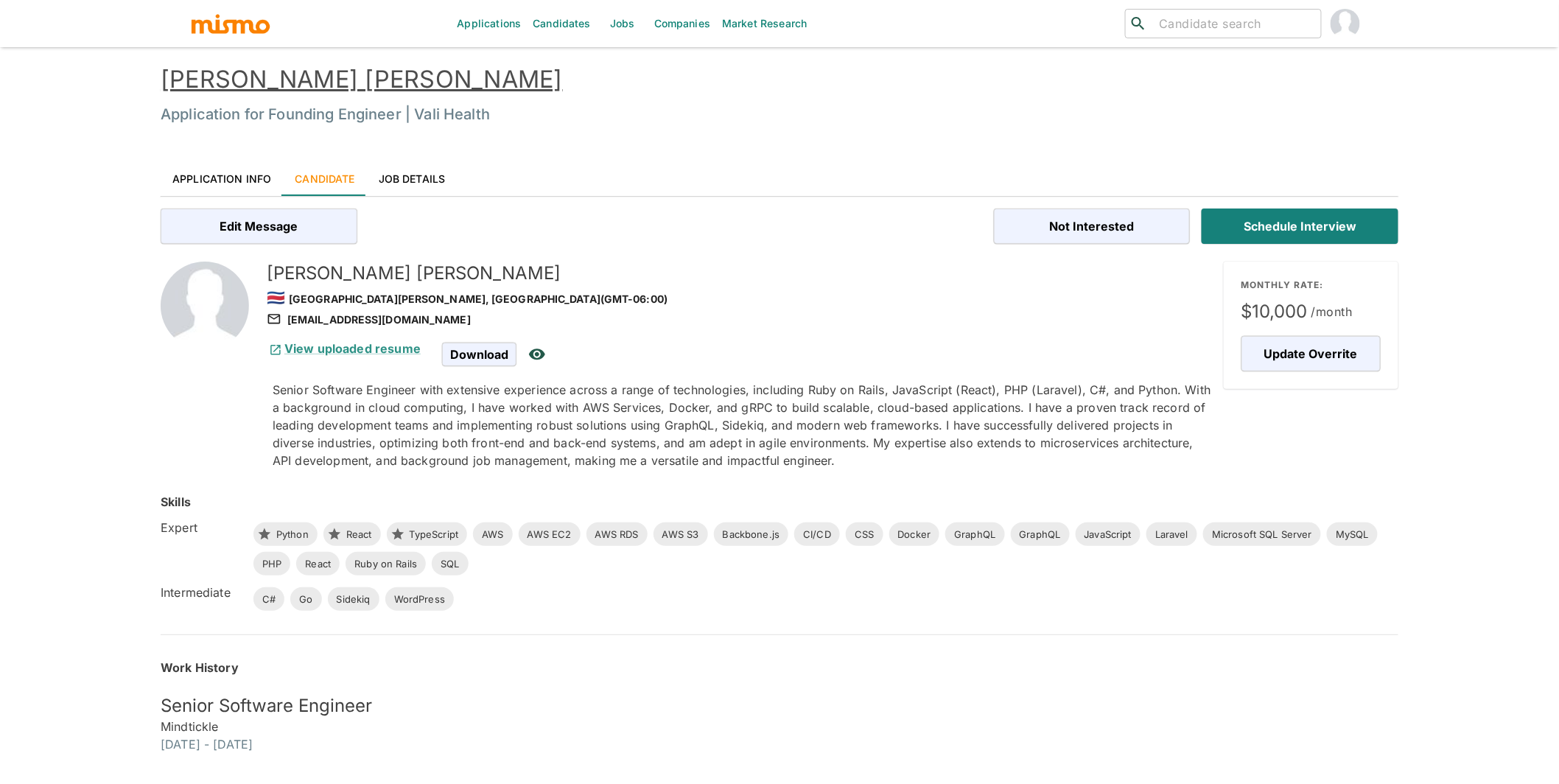
drag, startPoint x: 487, startPoint y: 321, endPoint x: 480, endPoint y: 322, distance: 7.1
click at [480, 322] on div "juandiegojimenezdelgado@gmail.com" at bounding box center [739, 319] width 945 height 18
copy div "juandiegojimenezdelgado@gmail.com"
